Goal: Task Accomplishment & Management: Manage account settings

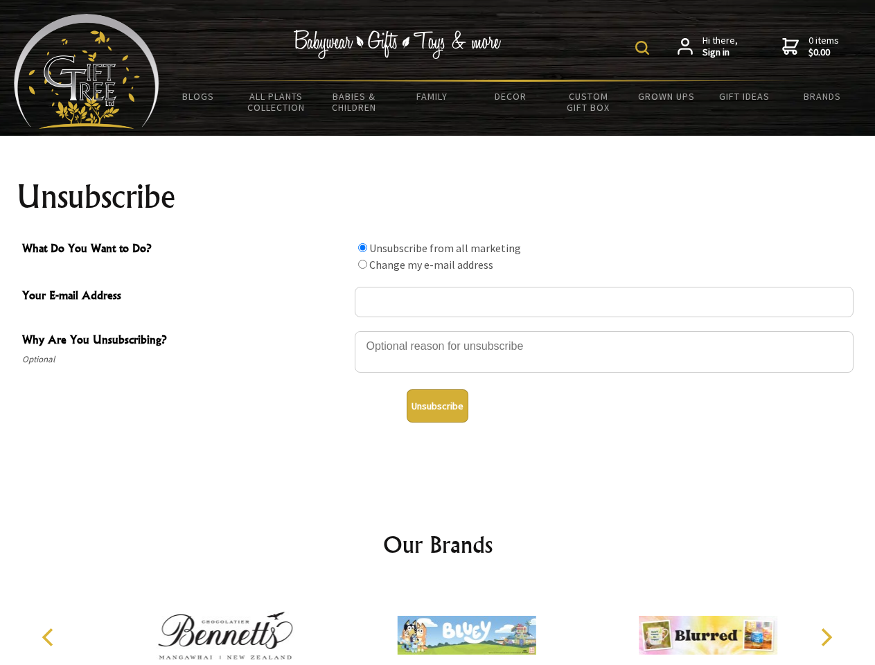
click at [645, 48] on img at bounding box center [643, 48] width 14 height 14
click at [438, 331] on div at bounding box center [604, 354] width 499 height 49
click at [363, 247] on input "What Do You Want to Do?" at bounding box center [362, 247] width 9 height 9
click at [363, 264] on input "What Do You Want to Do?" at bounding box center [362, 264] width 9 height 9
radio input "true"
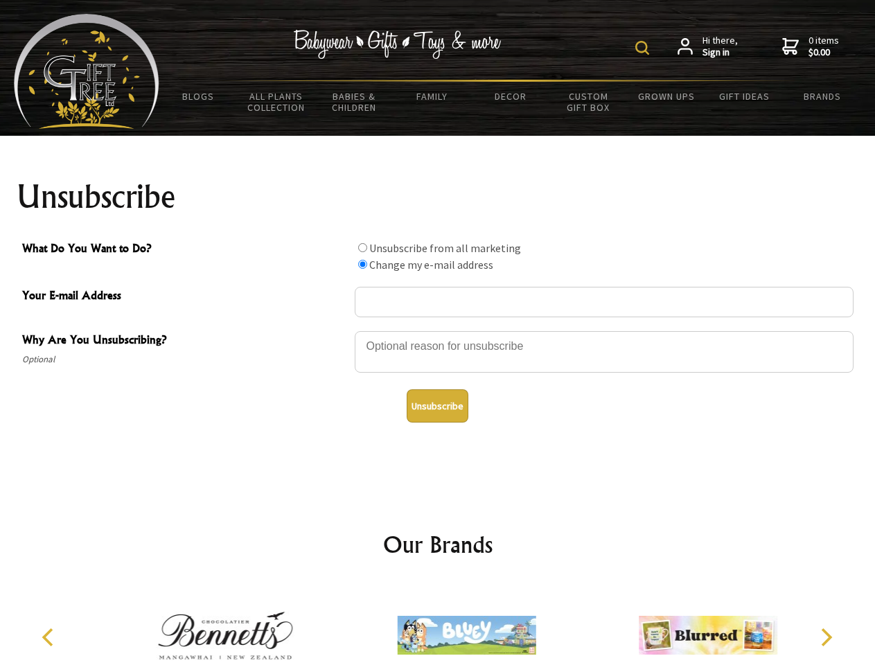
click at [437, 406] on button "Unsubscribe" at bounding box center [438, 406] width 62 height 33
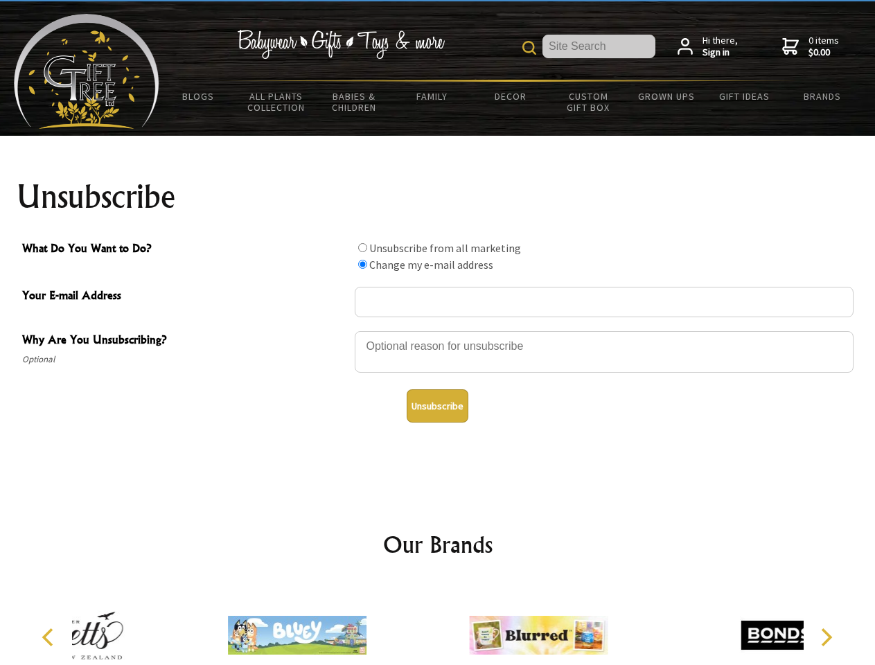
click at [438, 625] on div at bounding box center [538, 638] width 241 height 108
click at [50, 638] on icon "Previous" at bounding box center [49, 638] width 18 height 18
click at [826, 638] on icon "Next" at bounding box center [826, 638] width 18 height 18
